Goal: Transaction & Acquisition: Download file/media

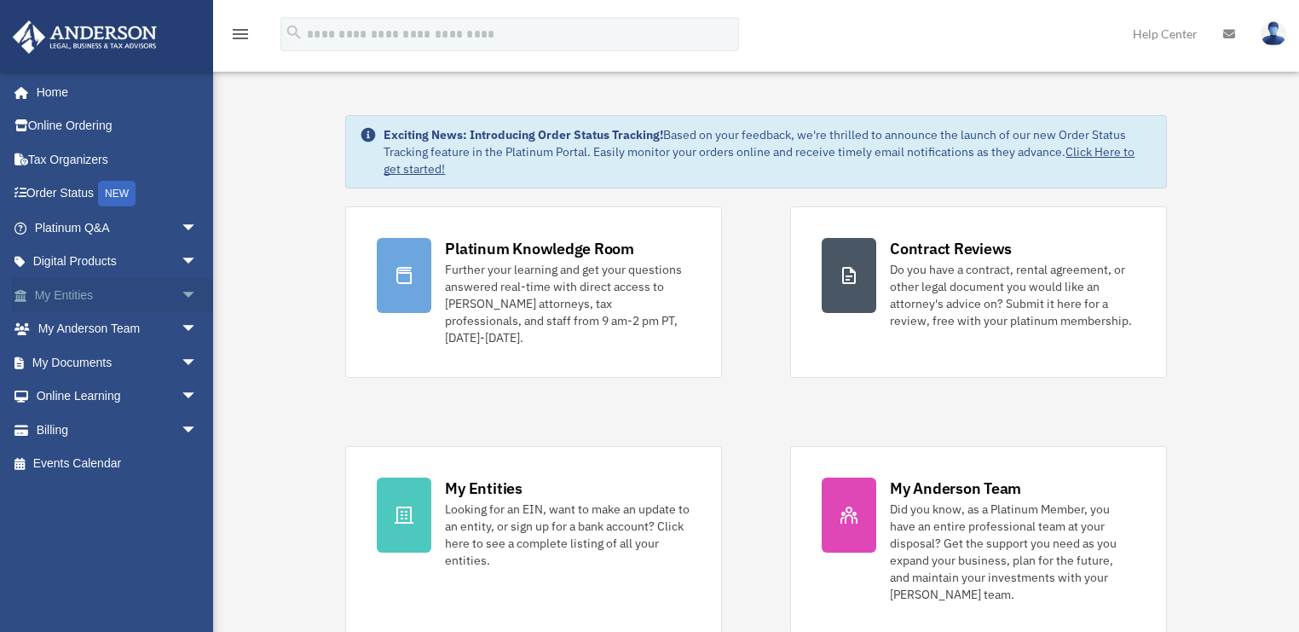
click at [59, 291] on link "My Entities arrow_drop_down" at bounding box center [117, 295] width 211 height 34
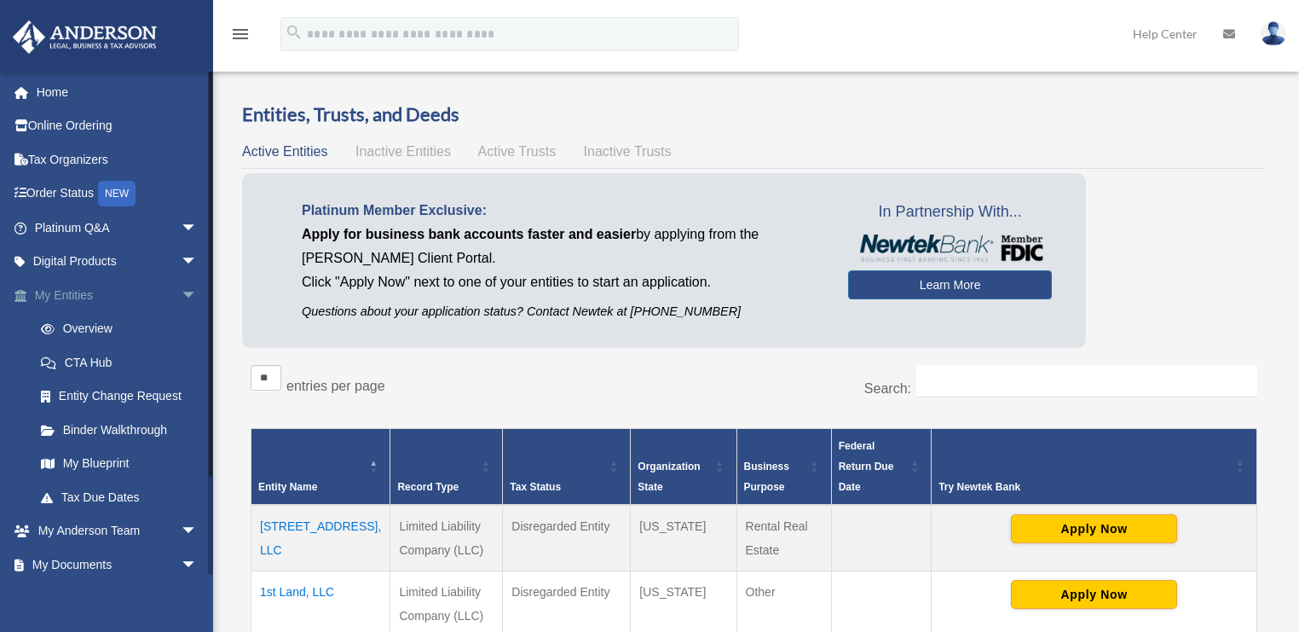
click at [70, 292] on link "My Entities arrow_drop_down" at bounding box center [117, 295] width 211 height 34
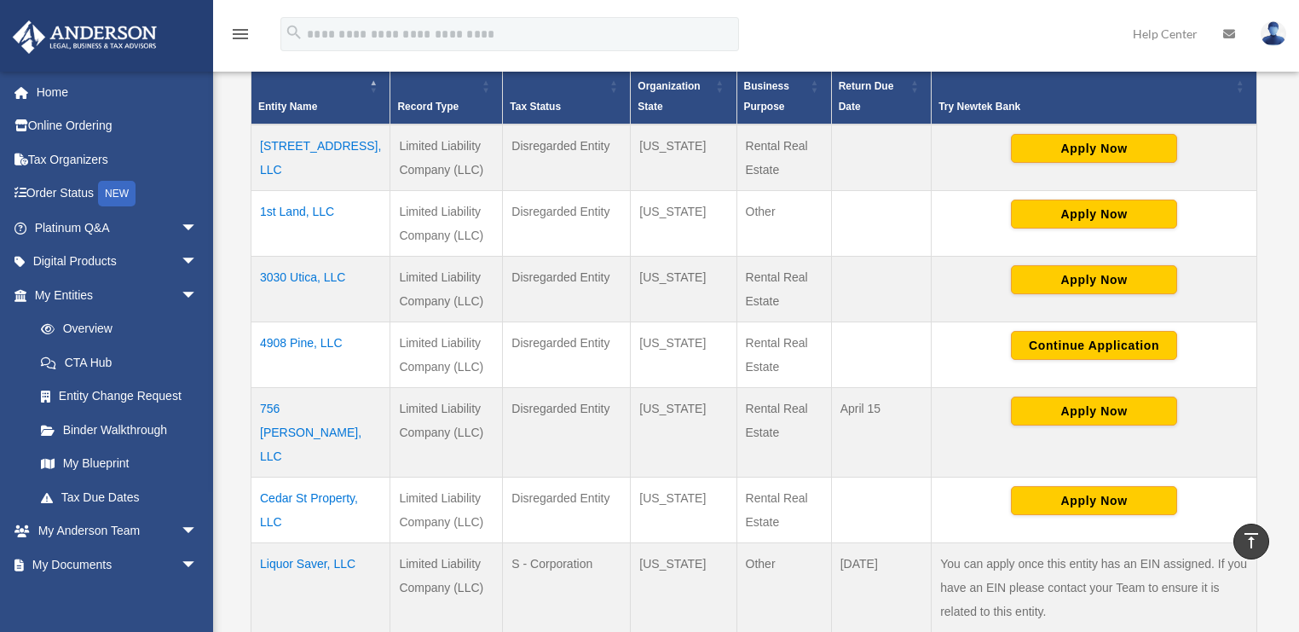
scroll to position [341, 0]
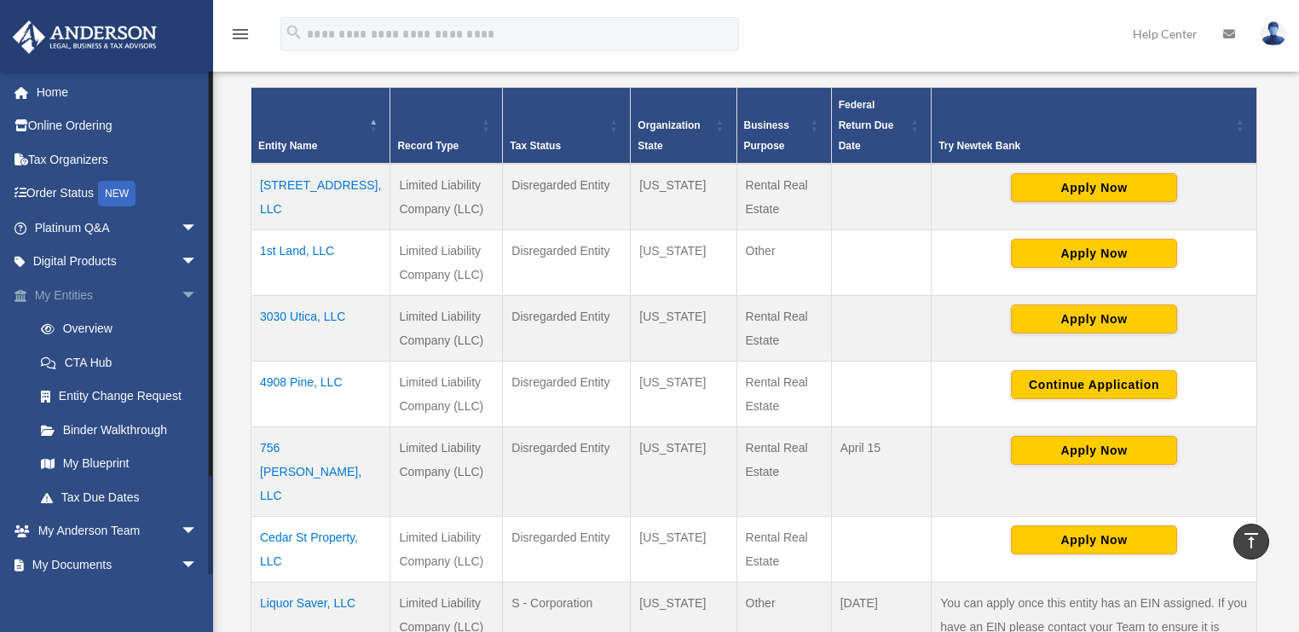
click at [72, 287] on link "My Entities arrow_drop_down" at bounding box center [117, 295] width 211 height 34
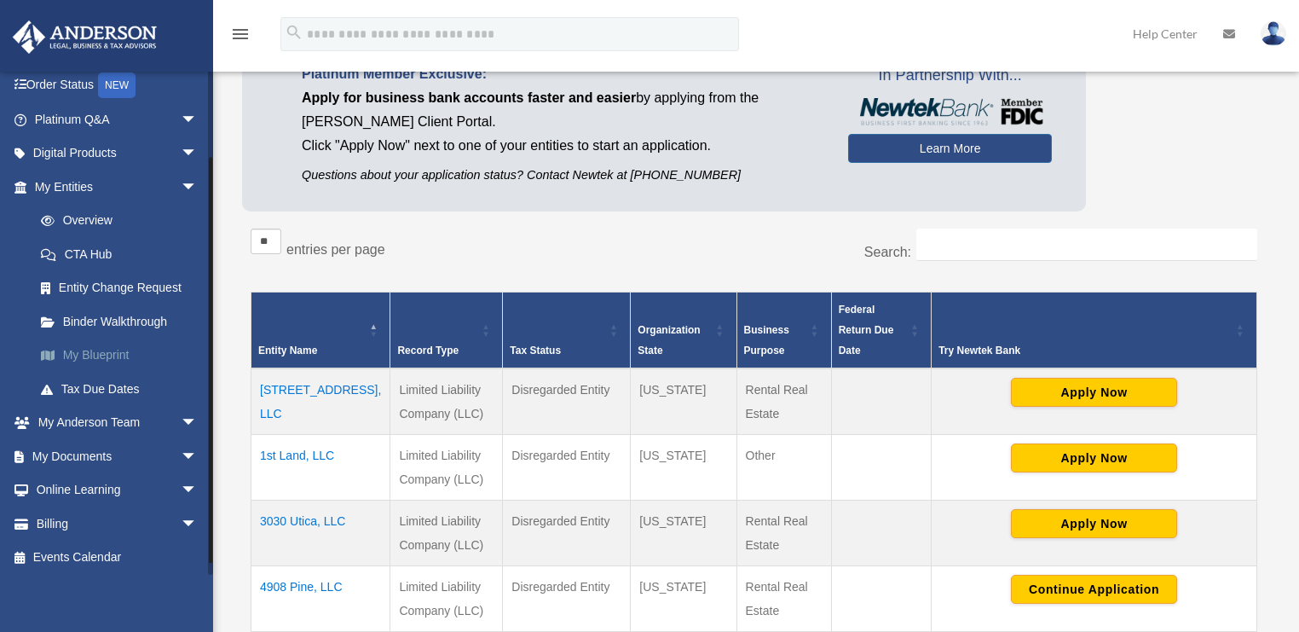
scroll to position [111, 0]
click at [75, 453] on link "My Documents arrow_drop_down" at bounding box center [117, 453] width 211 height 34
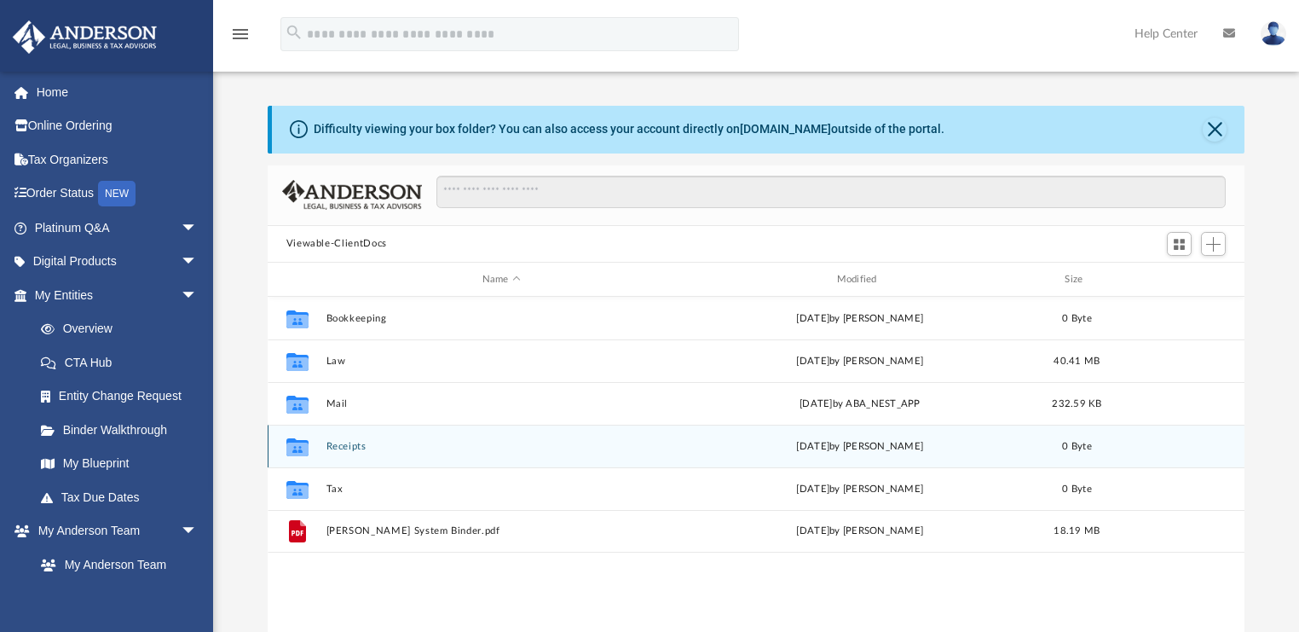
scroll to position [377, 967]
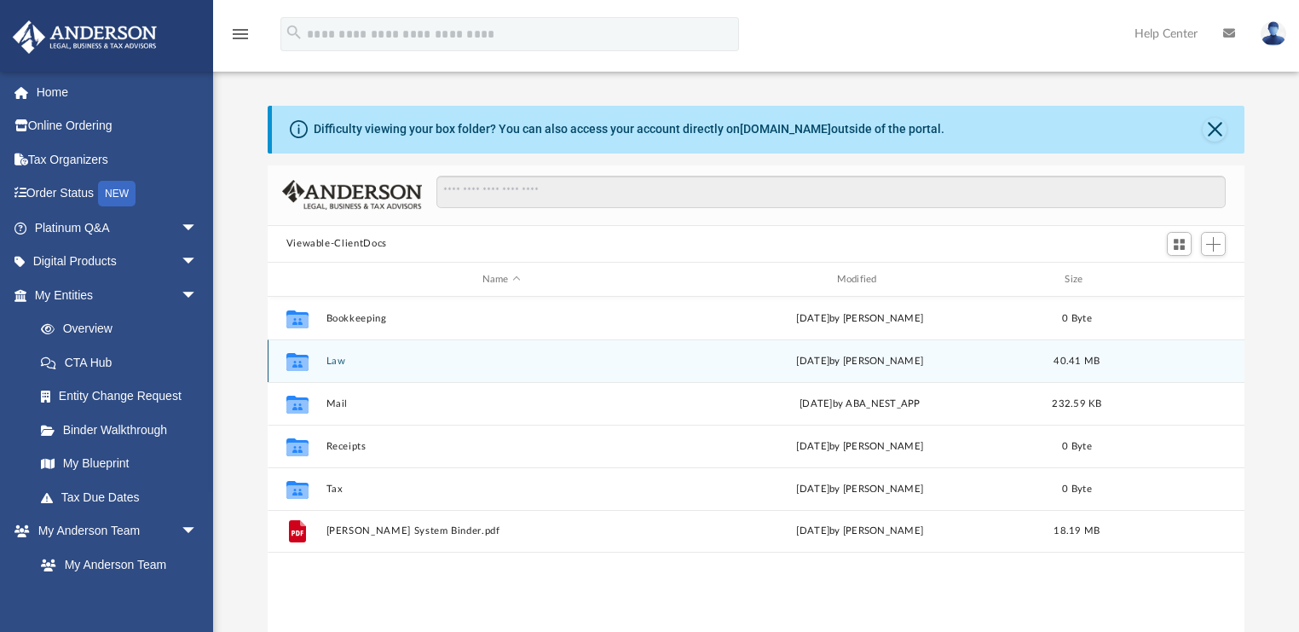
click at [295, 358] on icon "grid" at bounding box center [297, 364] width 22 height 14
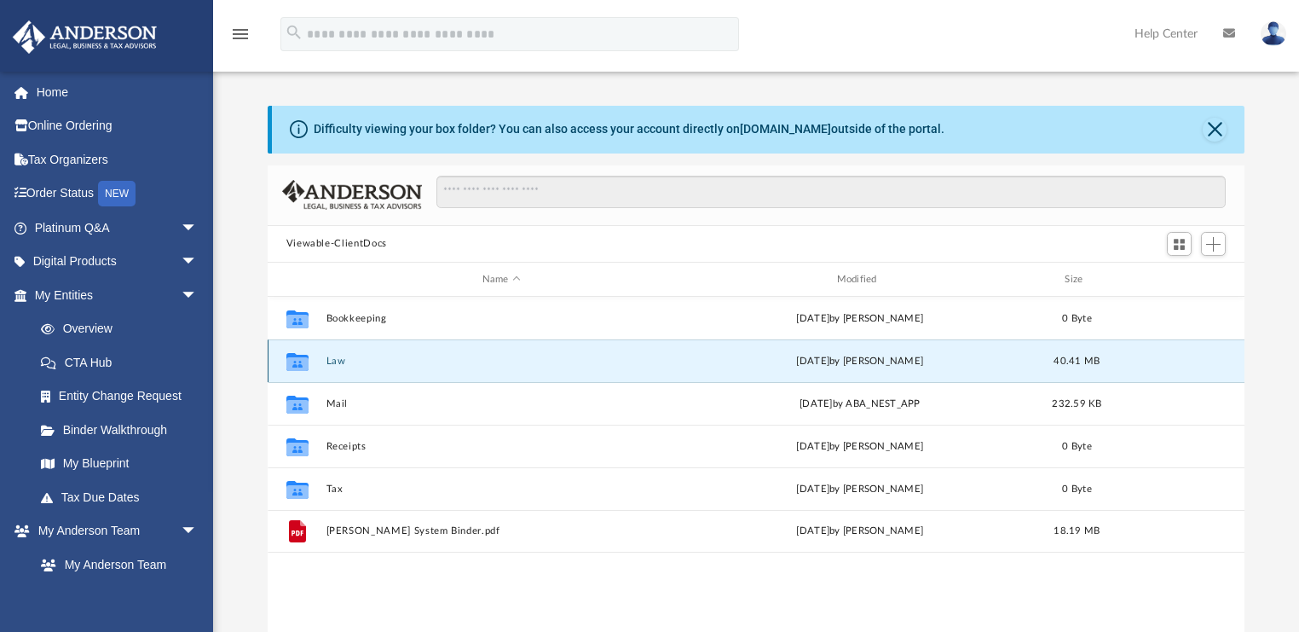
click at [332, 360] on button "Law" at bounding box center [501, 360] width 351 height 11
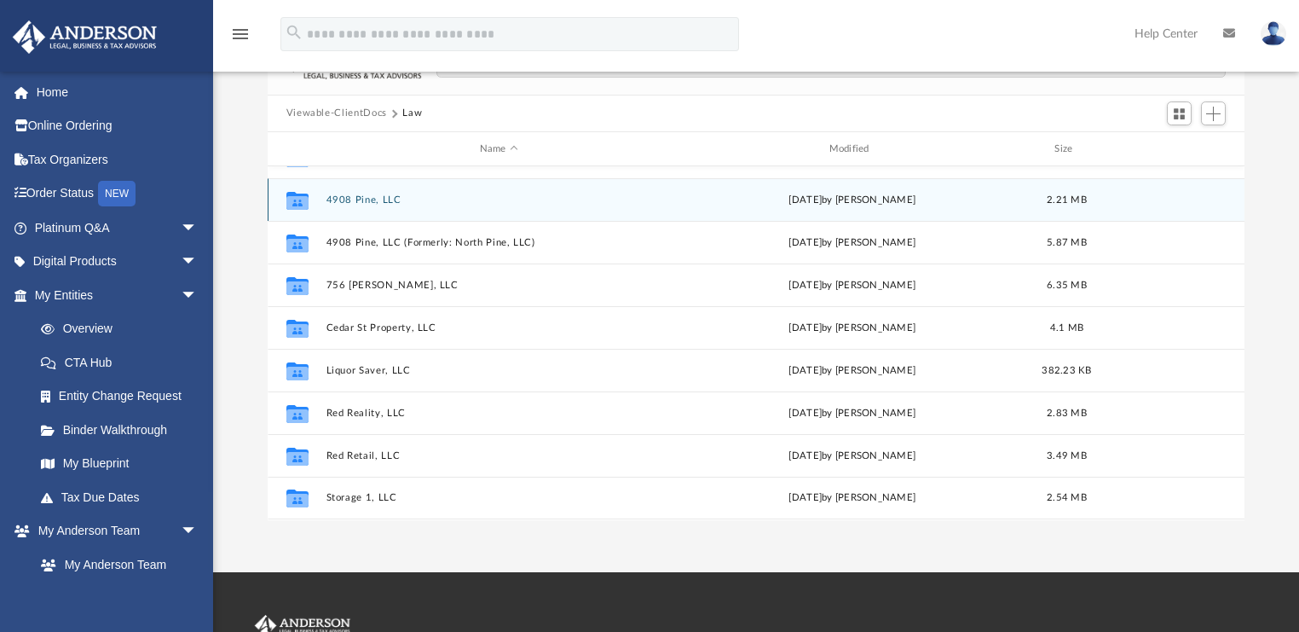
scroll to position [136, 0]
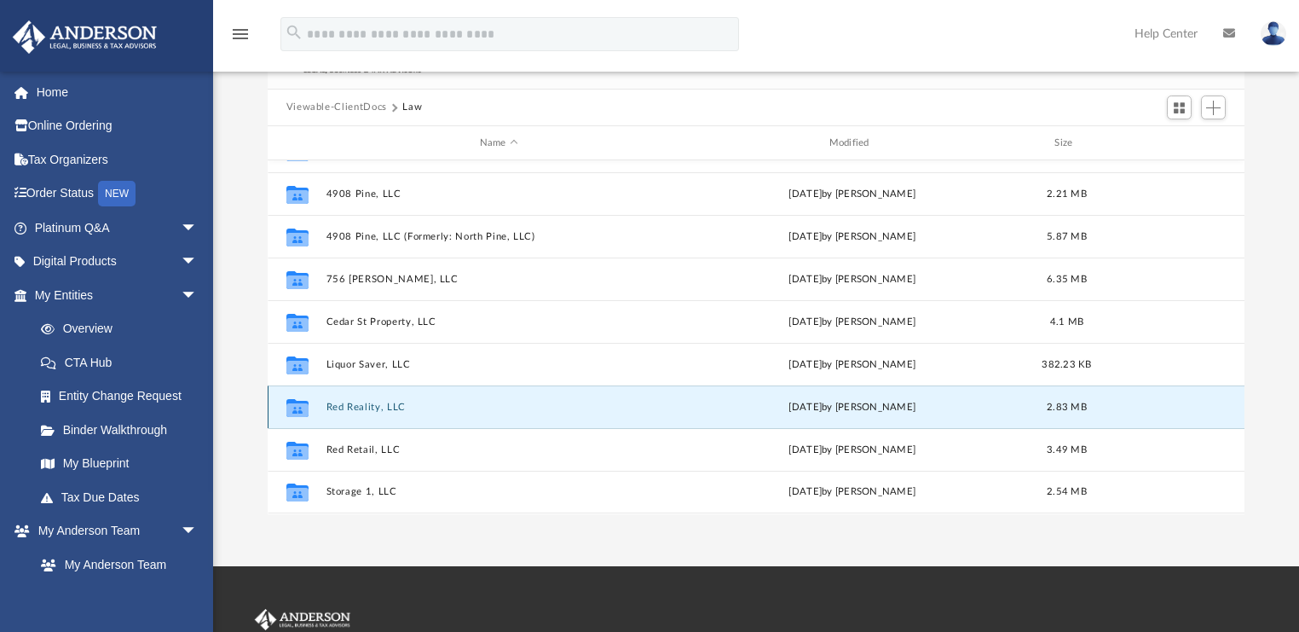
click at [367, 403] on button "Red Reality, LLC" at bounding box center [499, 406] width 346 height 11
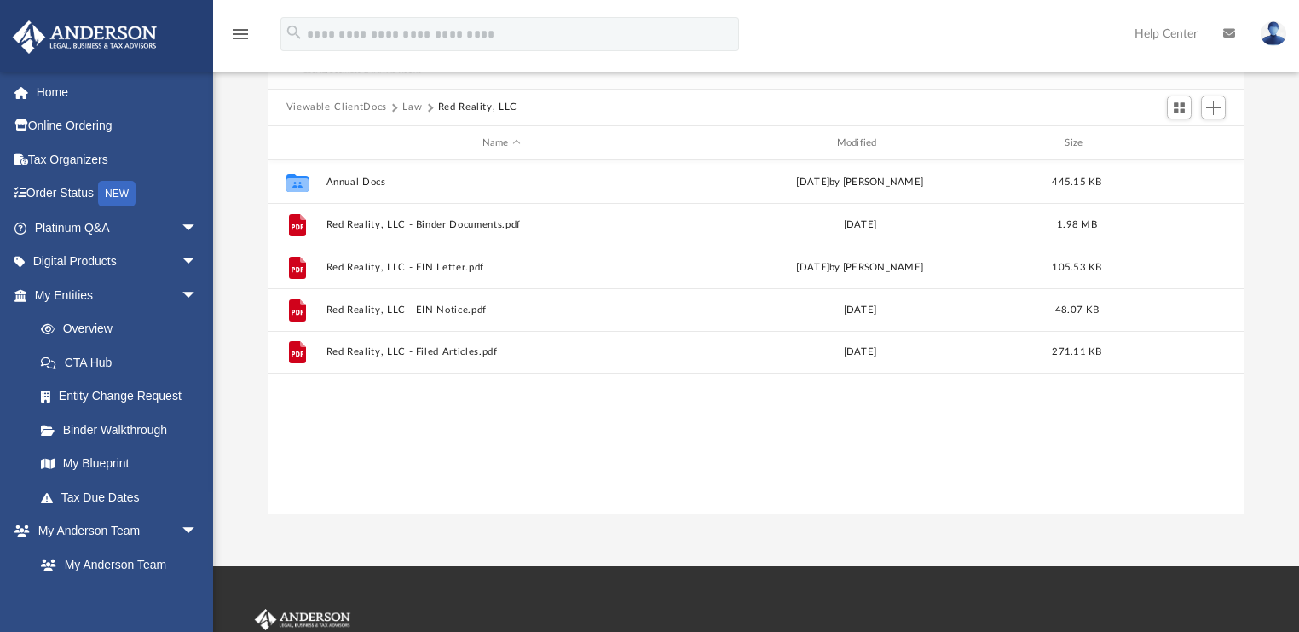
scroll to position [0, 0]
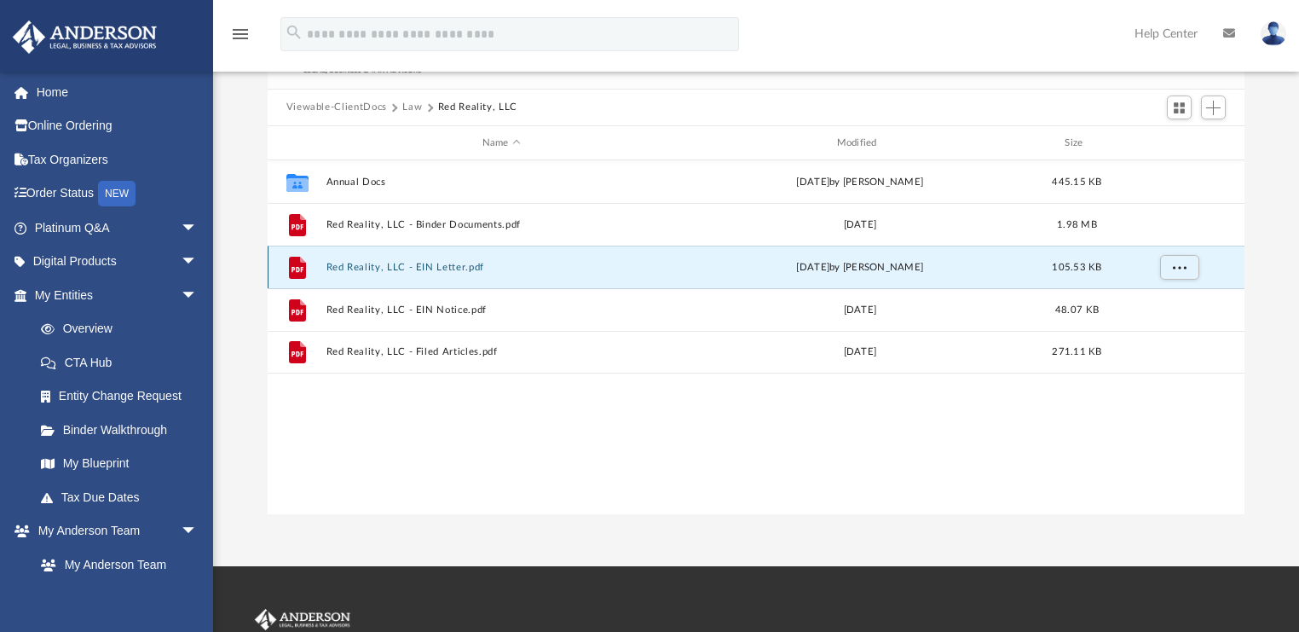
click at [396, 266] on button "Red Reality, LLC - EIN Letter.pdf" at bounding box center [501, 267] width 351 height 11
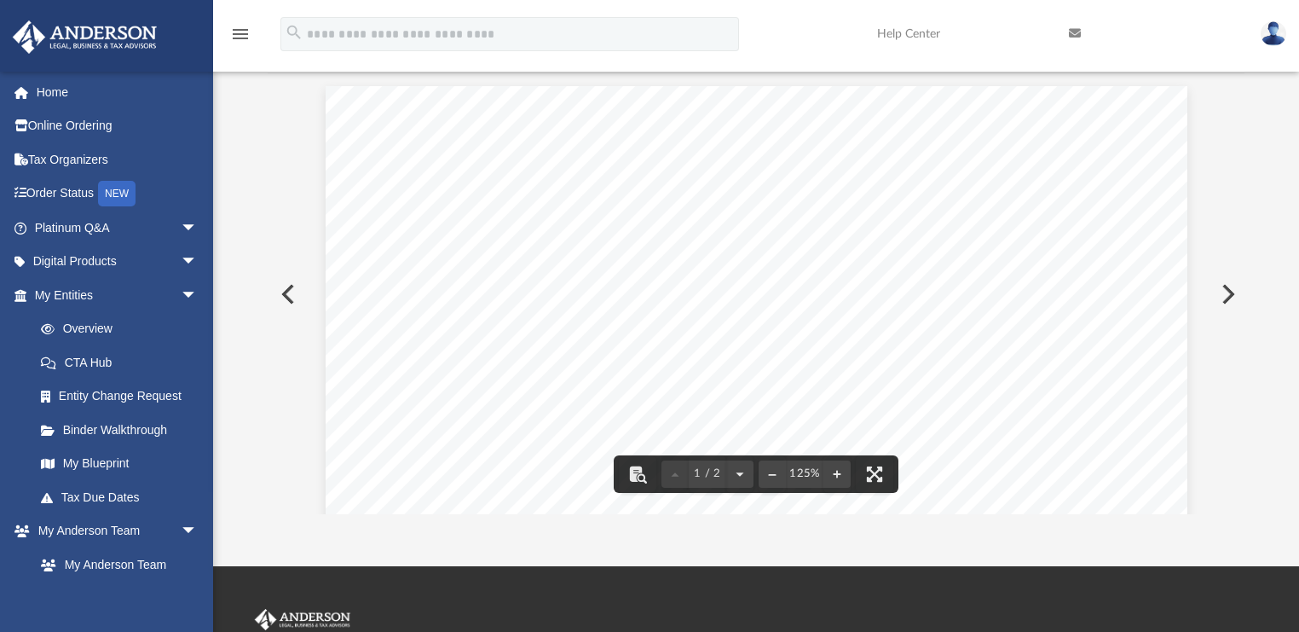
drag, startPoint x: 913, startPoint y: 135, endPoint x: 856, endPoint y: 136, distance: 57.1
drag, startPoint x: 1036, startPoint y: 143, endPoint x: 1100, endPoint y: 113, distance: 70.5
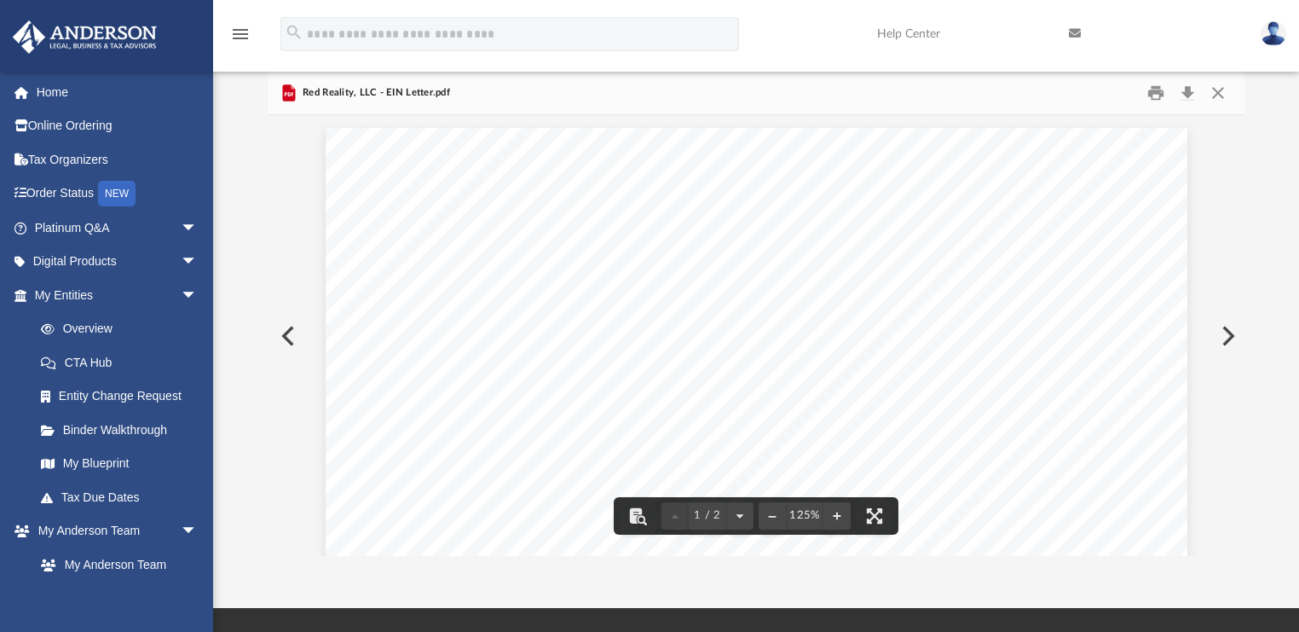
scroll to position [68, 0]
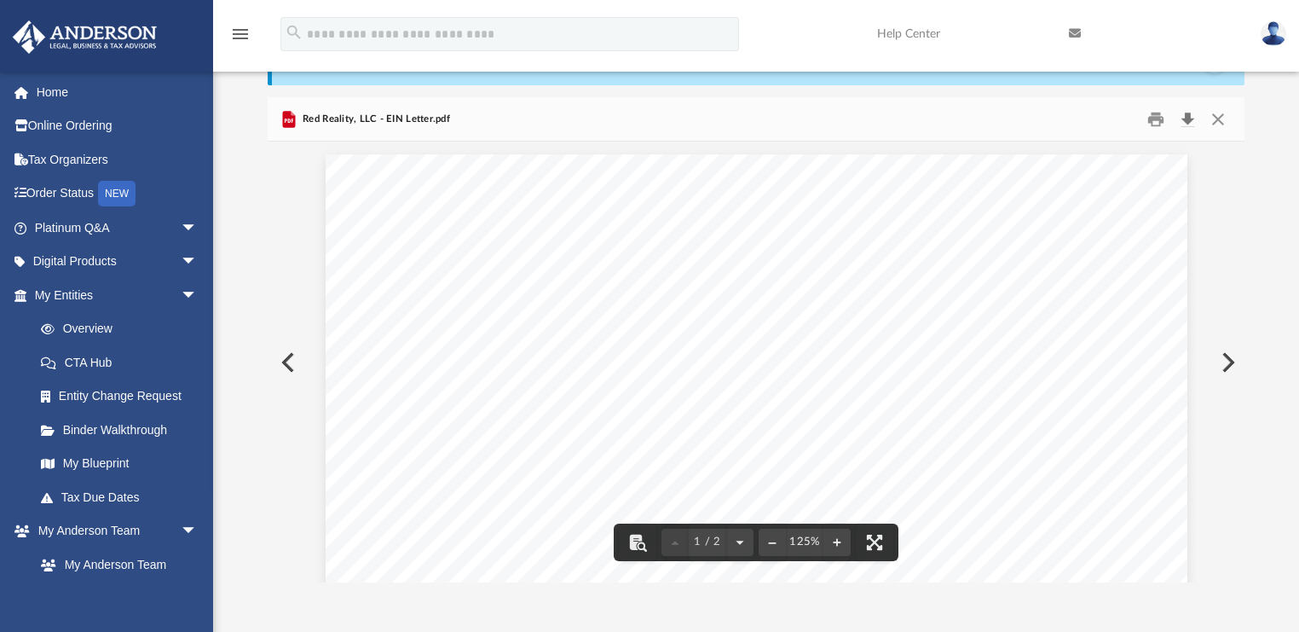
click at [1189, 113] on button "Download" at bounding box center [1187, 119] width 31 height 26
